Goal: Information Seeking & Learning: Learn about a topic

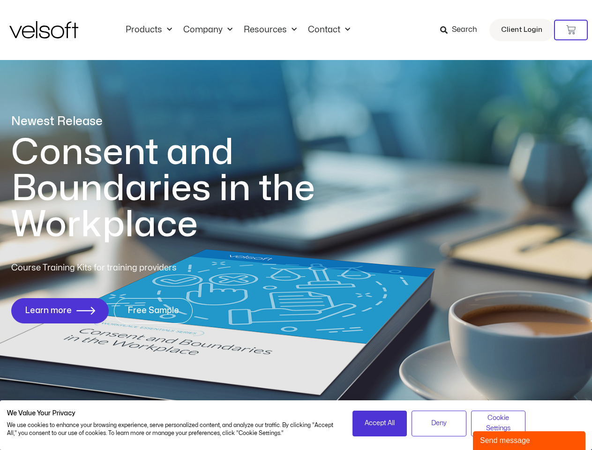
click at [296, 225] on h1 "Consent and Boundaries in the Workplace" at bounding box center [182, 189] width 342 height 108
click at [571, 30] on icon at bounding box center [571, 29] width 9 height 9
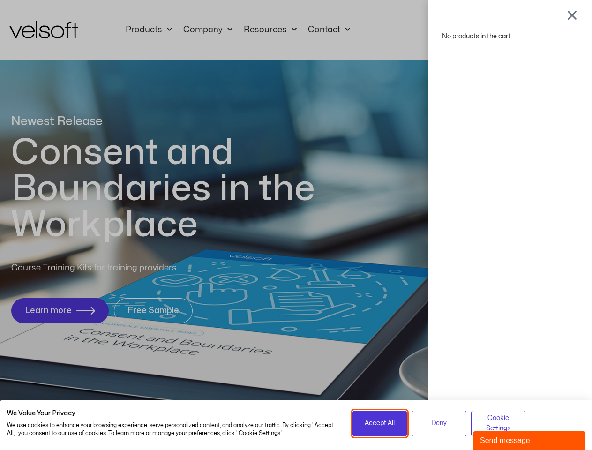
click at [380, 423] on span "Accept All" at bounding box center [380, 423] width 30 height 10
click at [439, 423] on div "No products in the cart." at bounding box center [296, 225] width 592 height 450
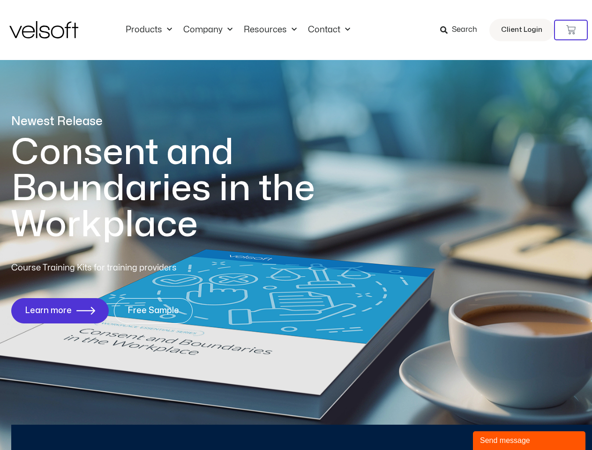
click at [296, 225] on div "No products in the cart." at bounding box center [296, 225] width 0 height 0
click at [529, 441] on div "Send message" at bounding box center [529, 440] width 98 height 11
